Goal: Transaction & Acquisition: Purchase product/service

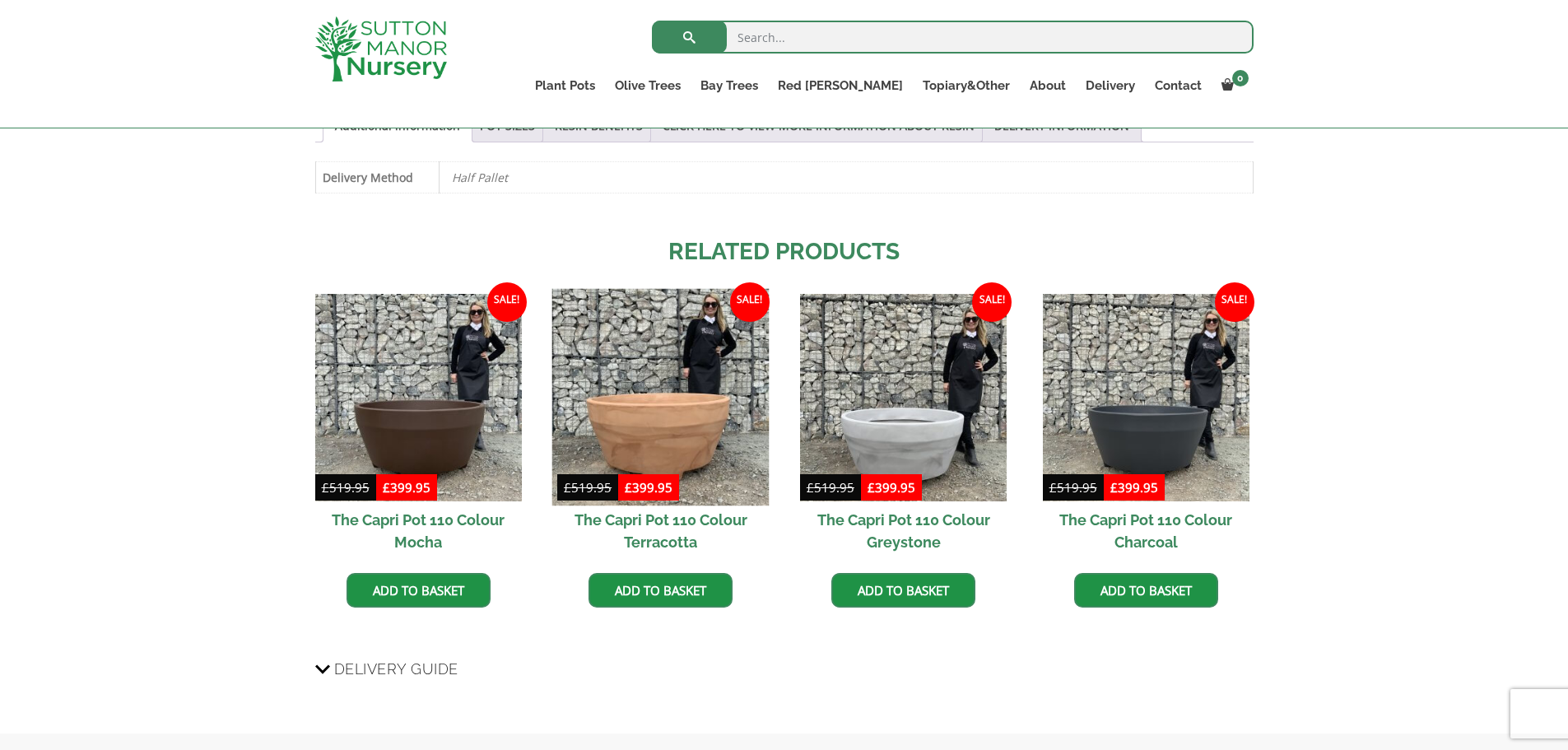
scroll to position [905, 0]
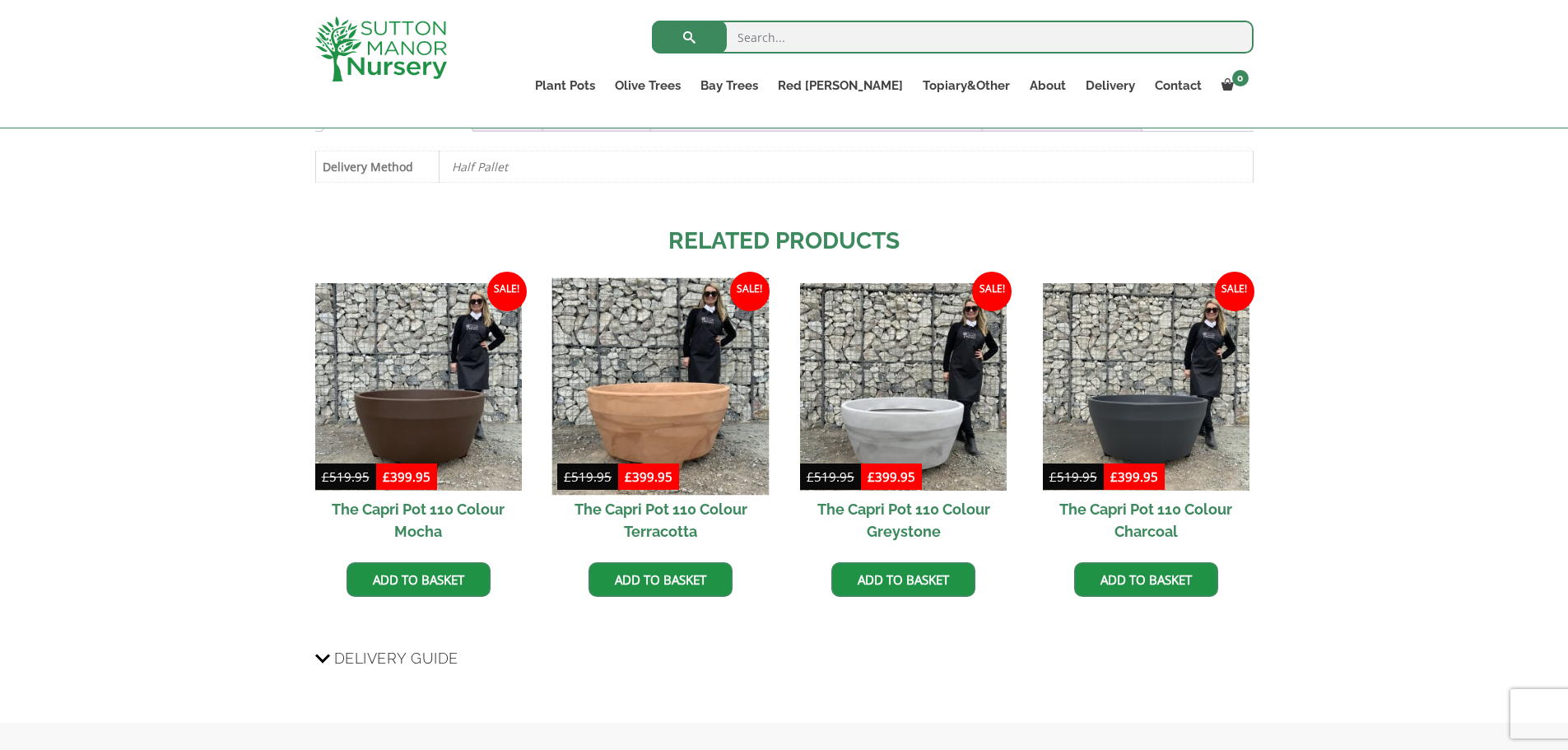
click at [687, 406] on img at bounding box center [660, 386] width 217 height 217
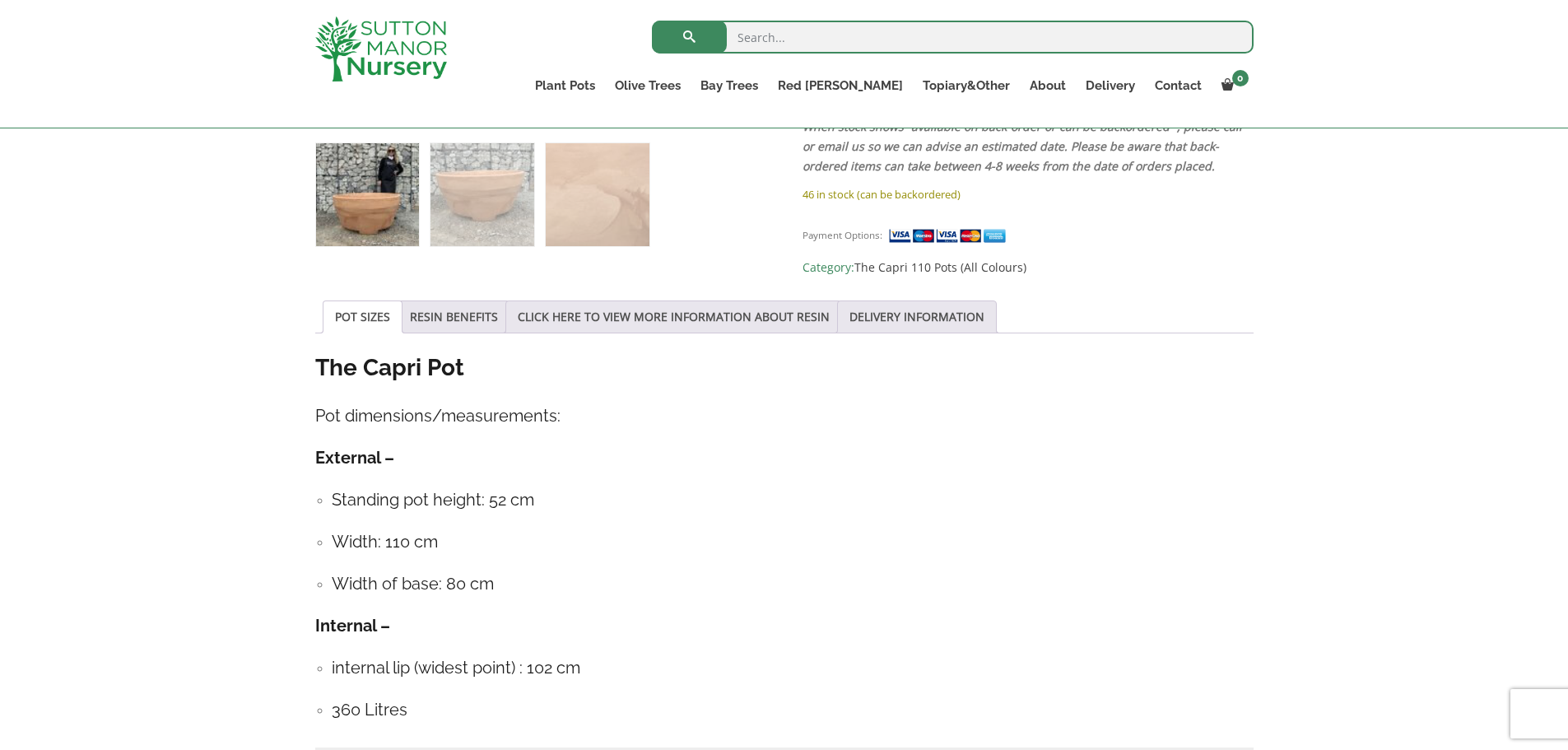
scroll to position [741, 0]
